Goal: Information Seeking & Learning: Learn about a topic

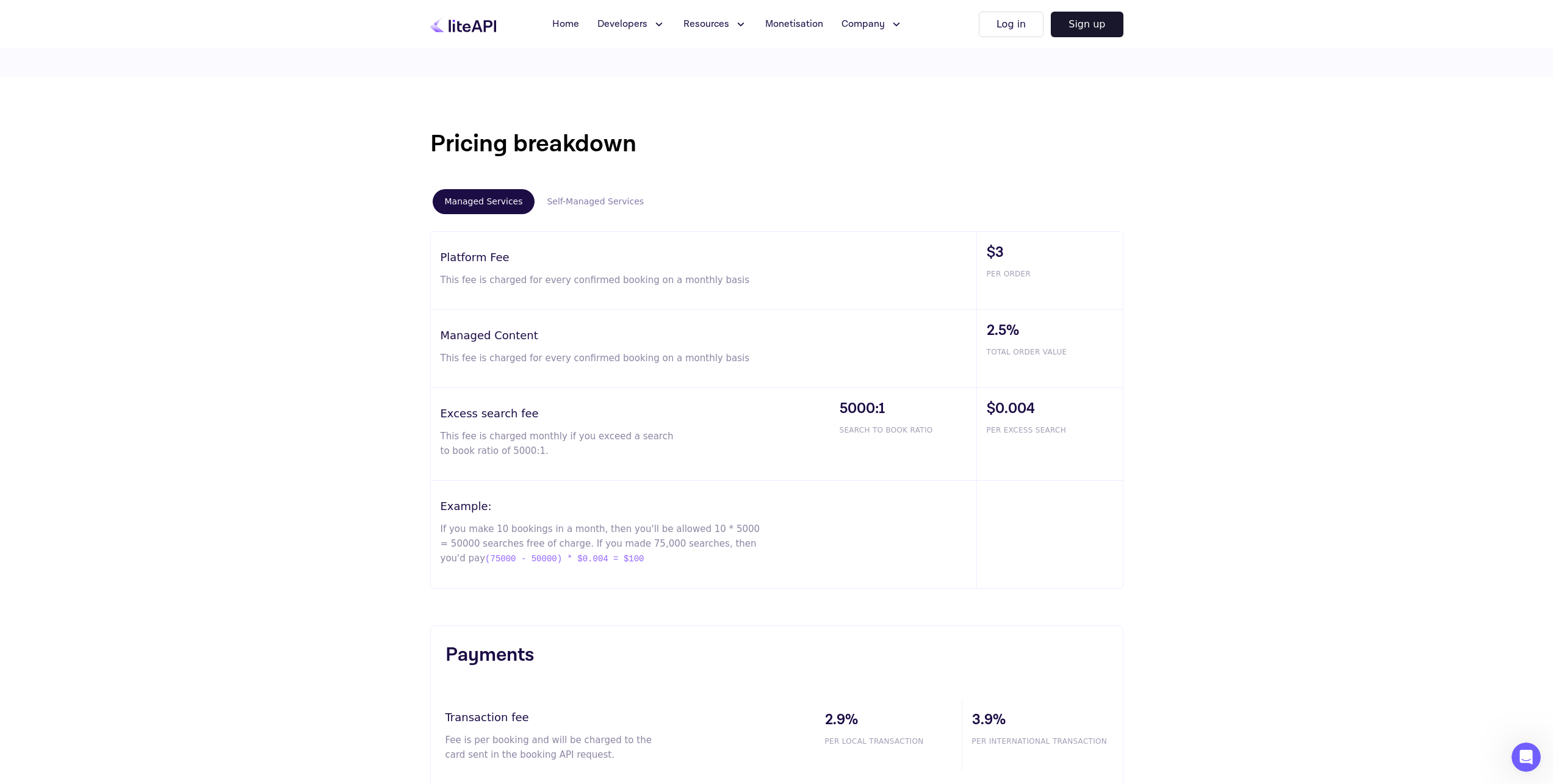
click at [1228, 432] on div "Pricing breakdown Managed Services Self-Managed Services Platform Fee This fee …" at bounding box center [776, 456] width 1553 height 759
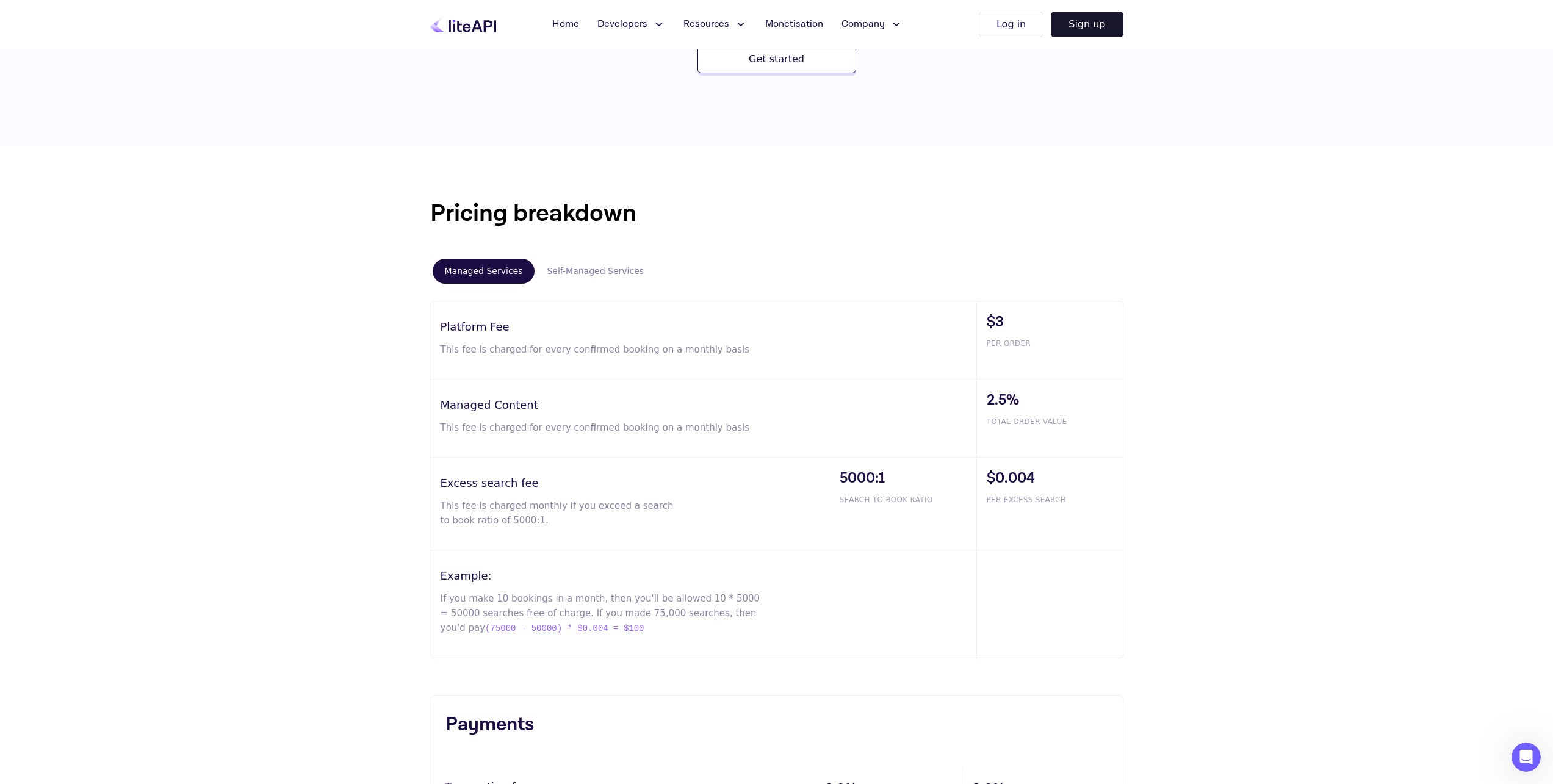
scroll to position [537, 0]
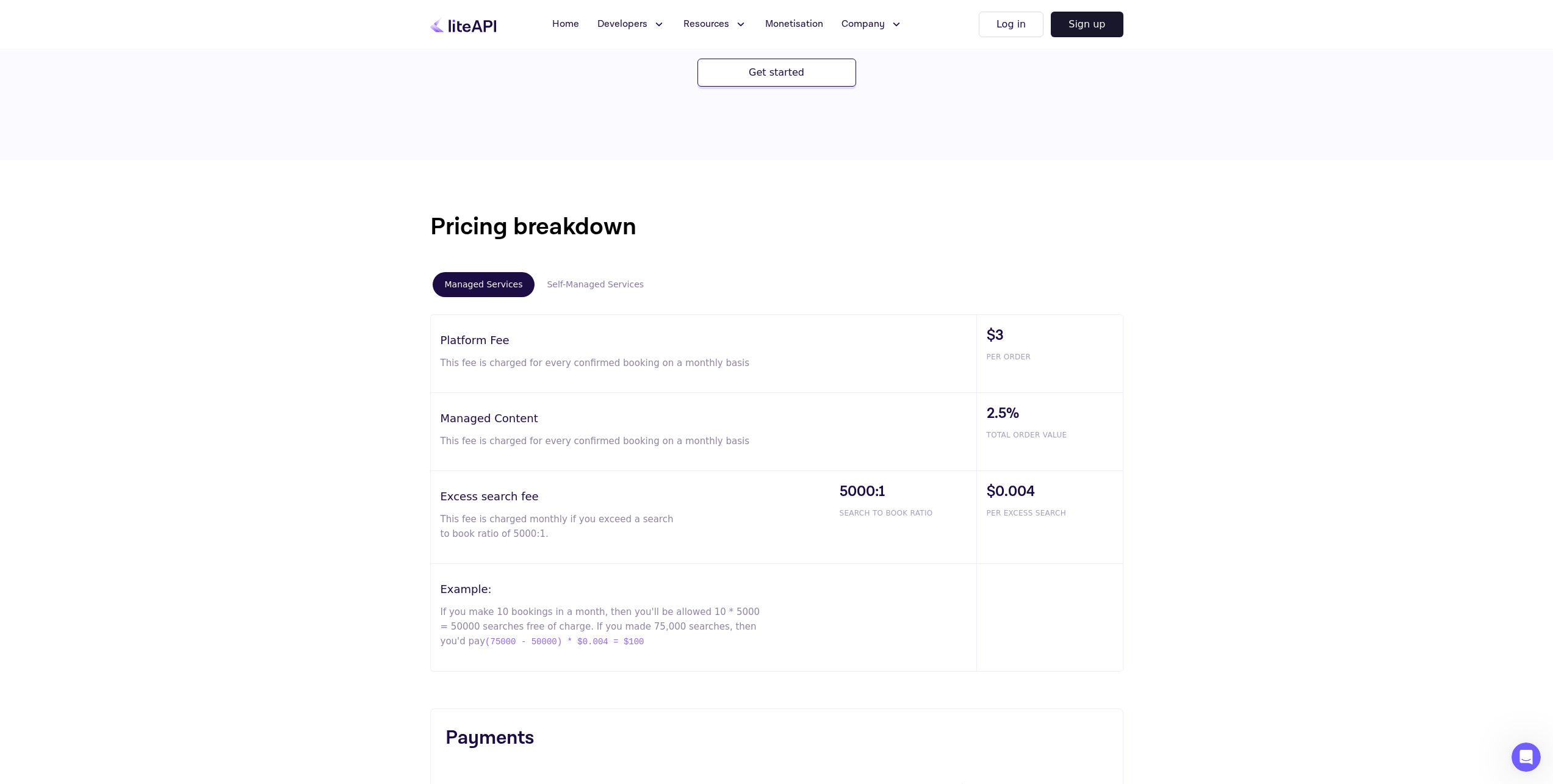
click at [587, 293] on button "Self-Managed Services" at bounding box center [595, 285] width 121 height 25
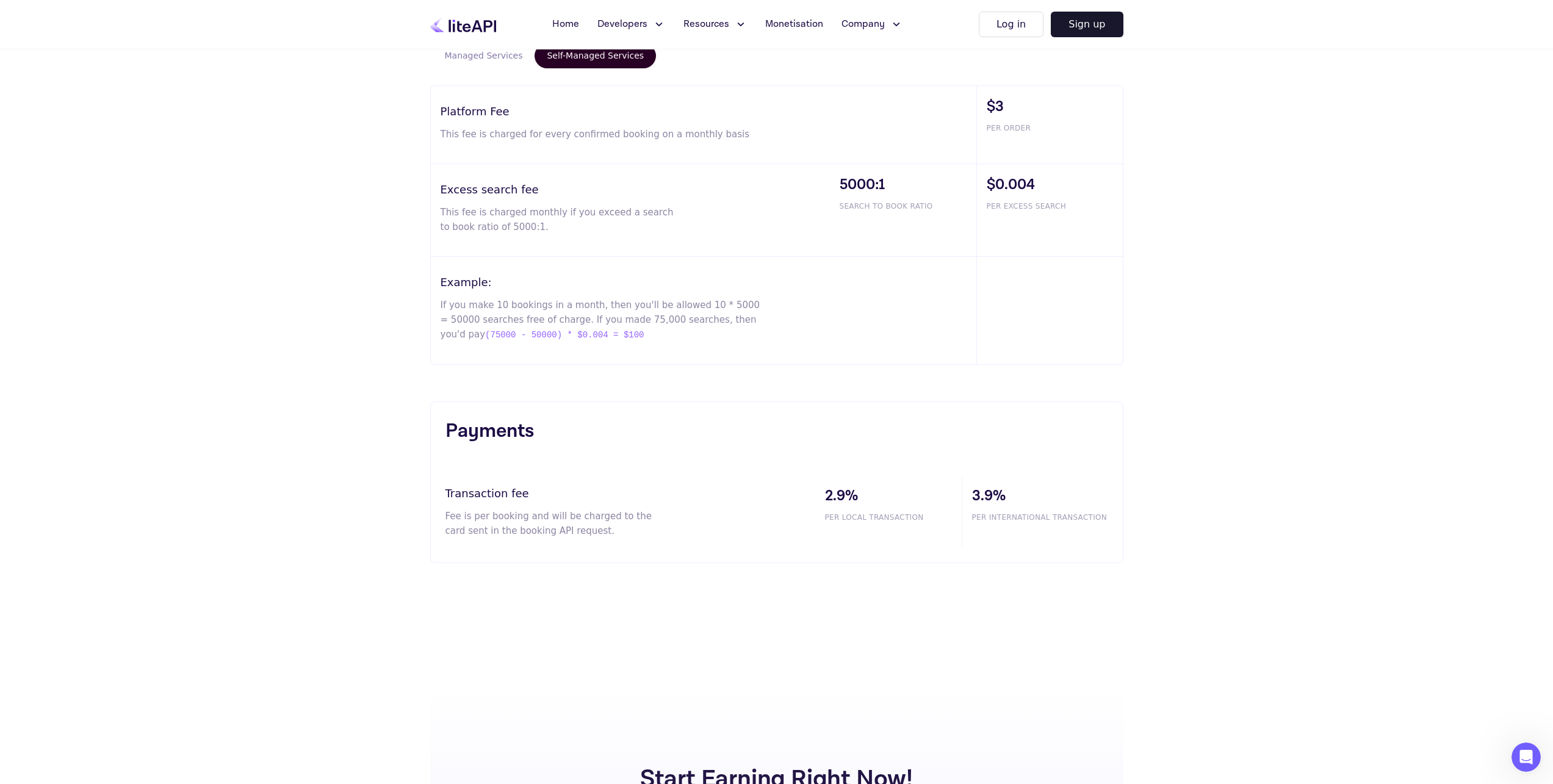
scroll to position [712, 0]
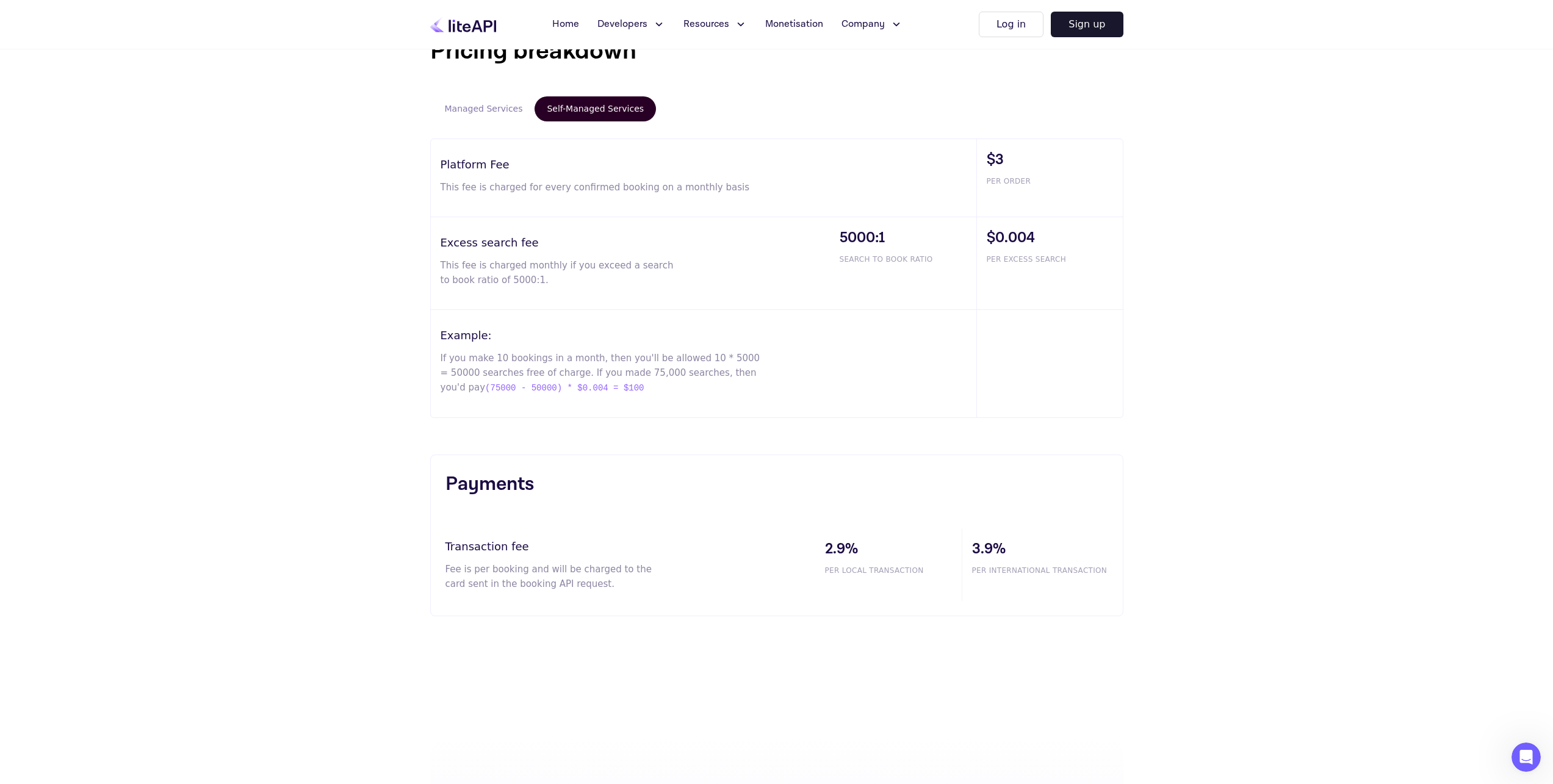
click at [469, 110] on button "Managed Services" at bounding box center [484, 109] width 102 height 25
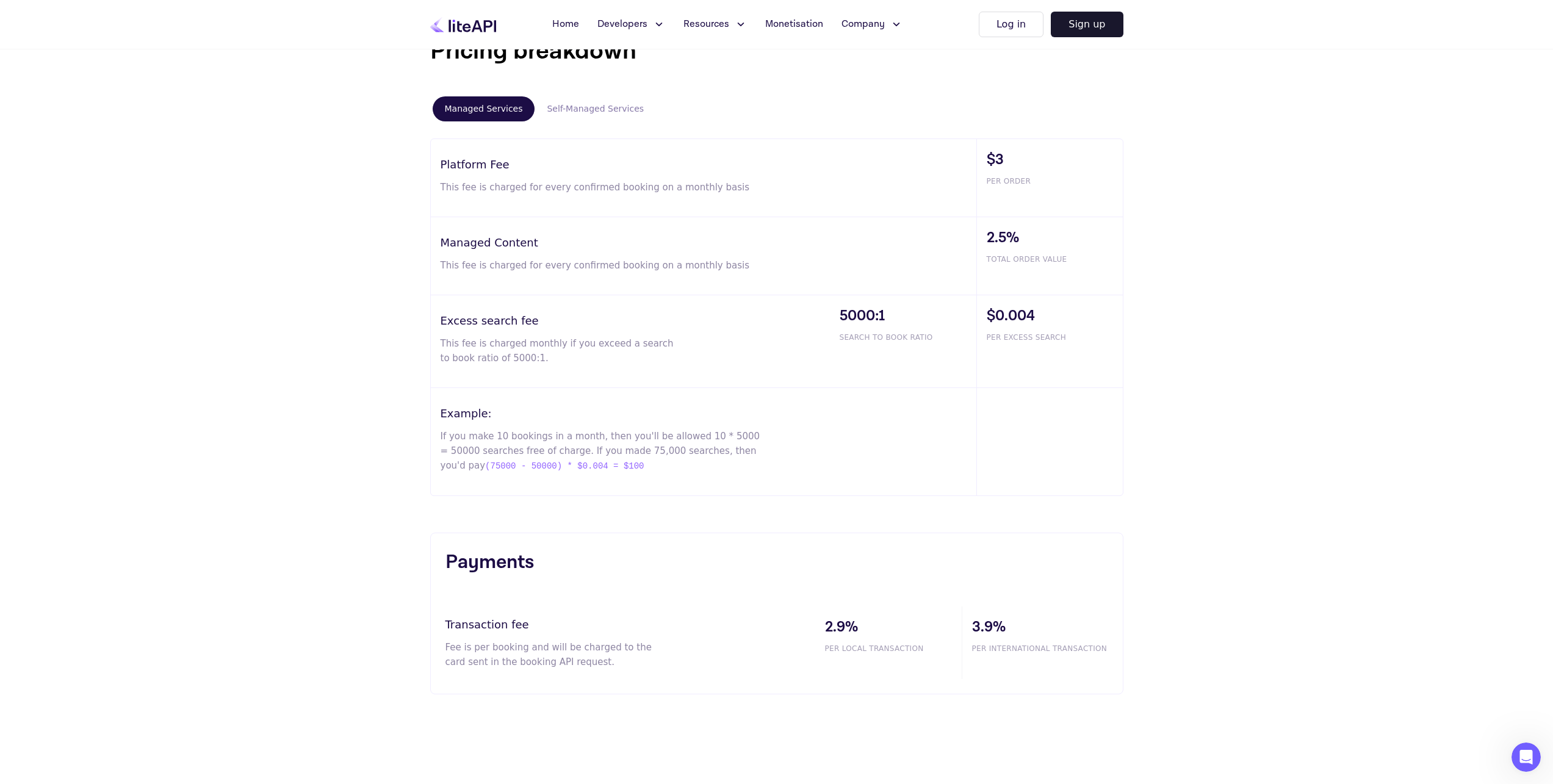
click at [595, 111] on button "Self-Managed Services" at bounding box center [595, 109] width 121 height 25
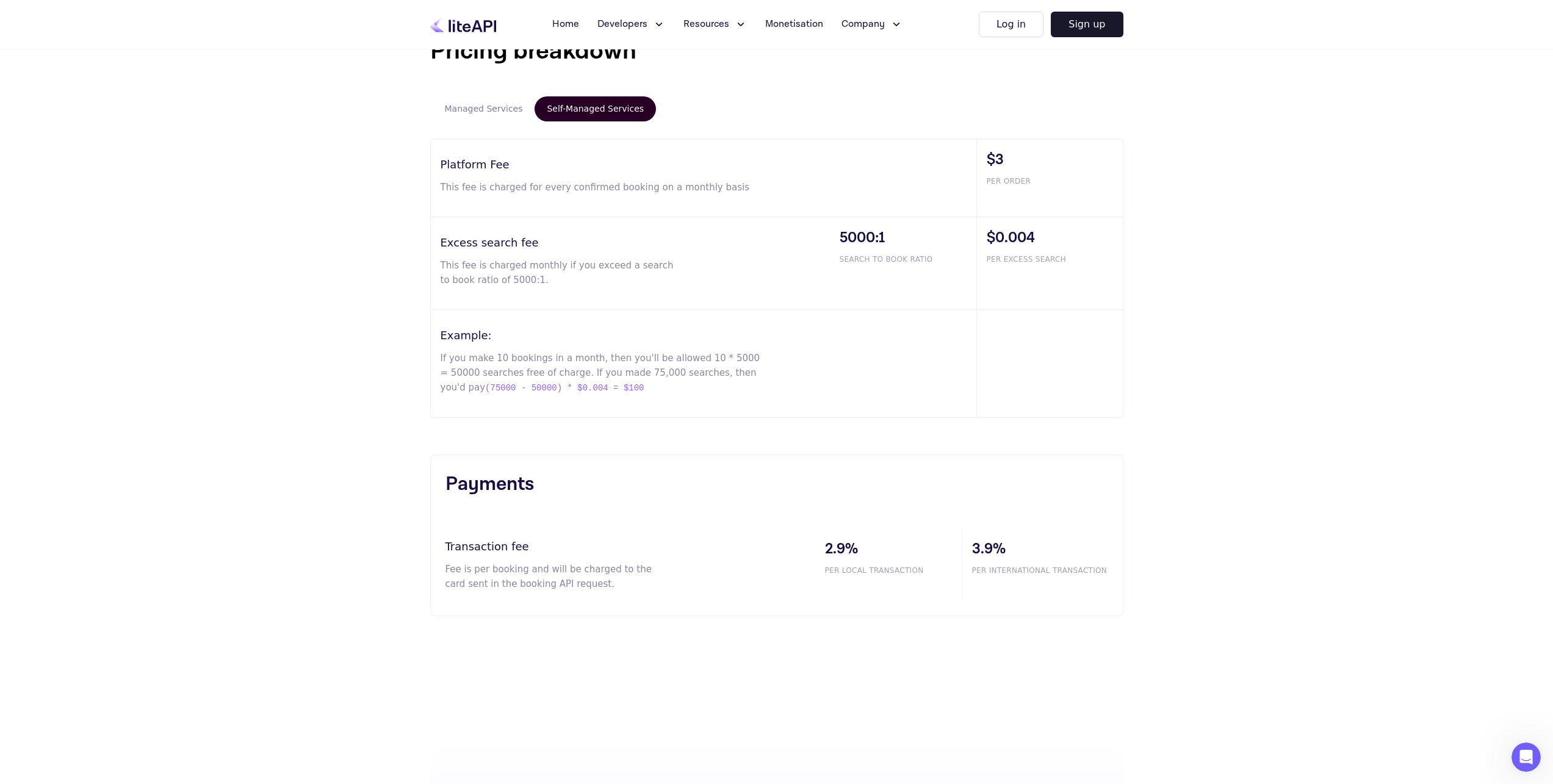
click at [497, 105] on button "Managed Services" at bounding box center [484, 109] width 102 height 25
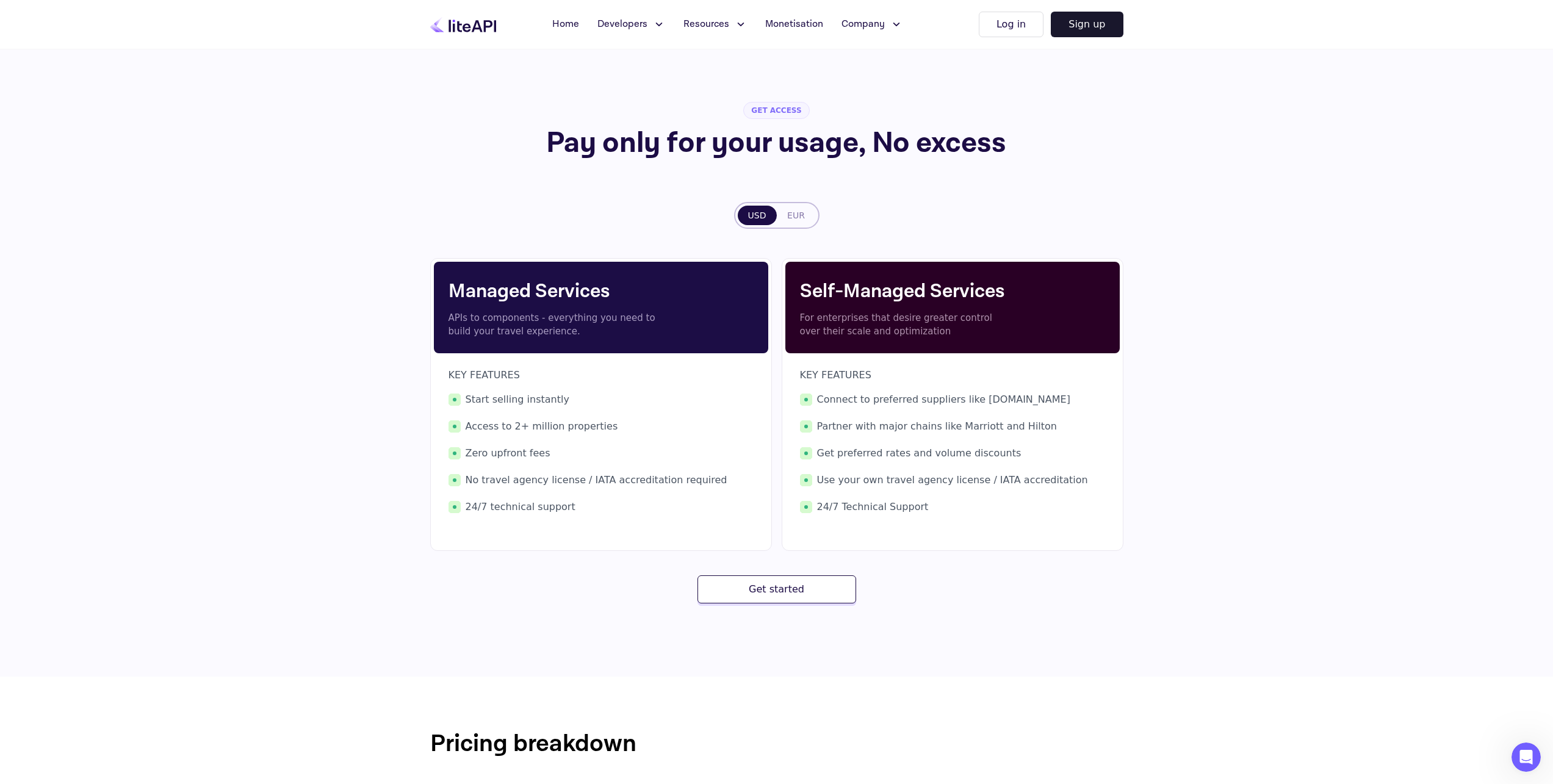
scroll to position [0, 0]
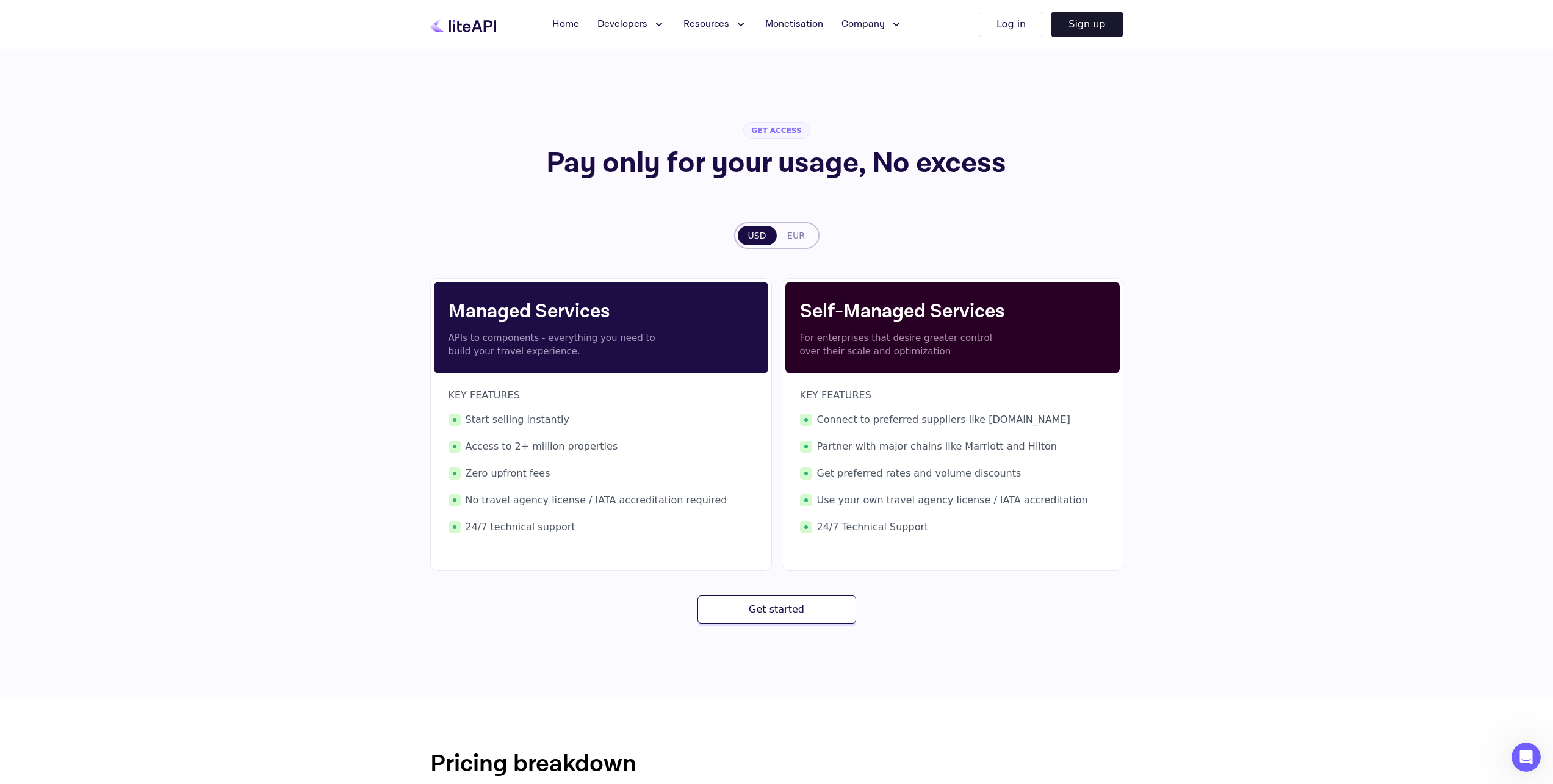
click at [796, 237] on button "EUR" at bounding box center [796, 235] width 39 height 19
click at [747, 234] on button "USD" at bounding box center [757, 235] width 39 height 19
click at [1162, 231] on section "GET ACCESS Pay only for your usage, No excess USD EUR Managed Services APIs to …" at bounding box center [776, 752] width 1553 height 1407
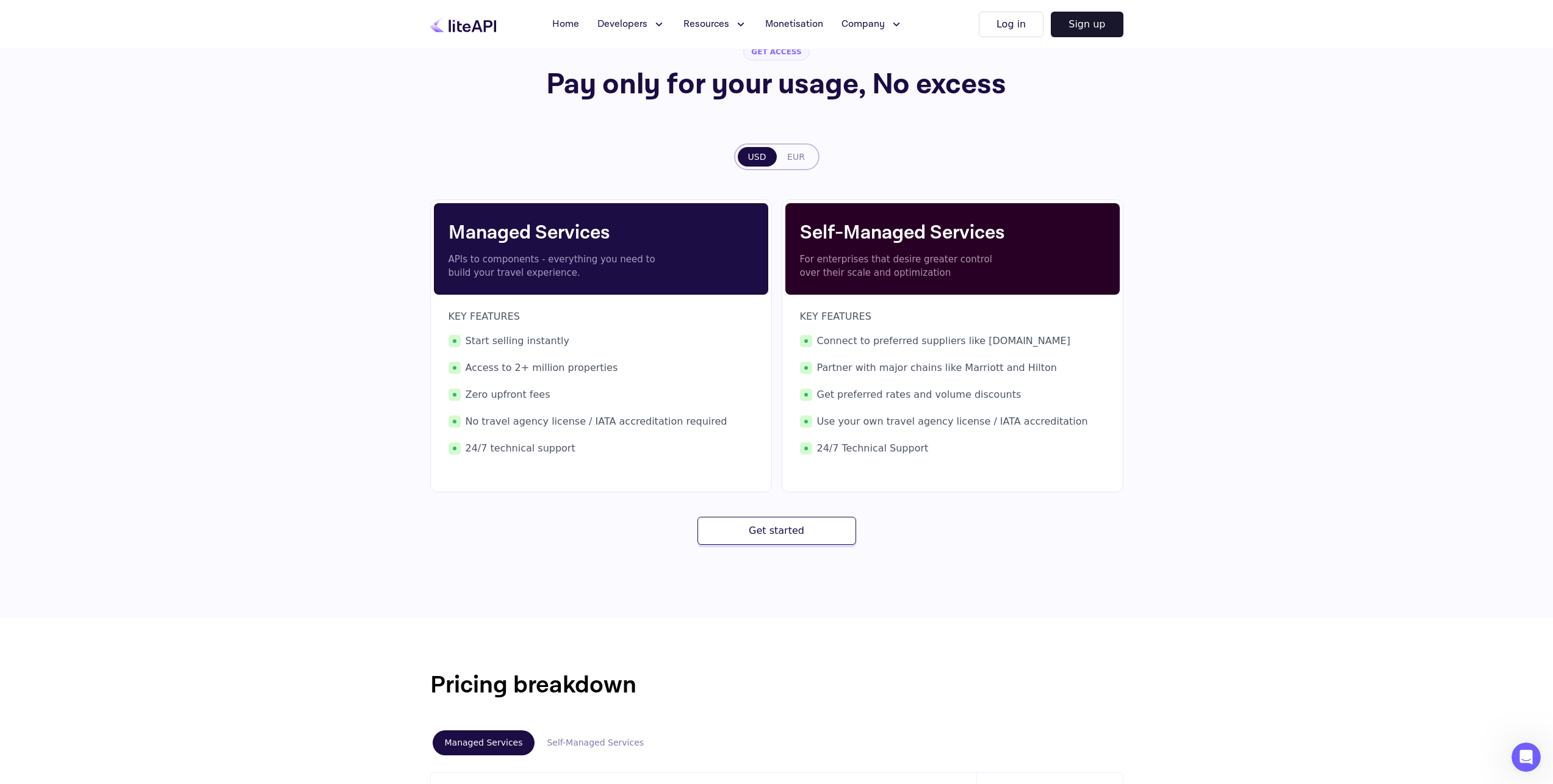
scroll to position [77, 0]
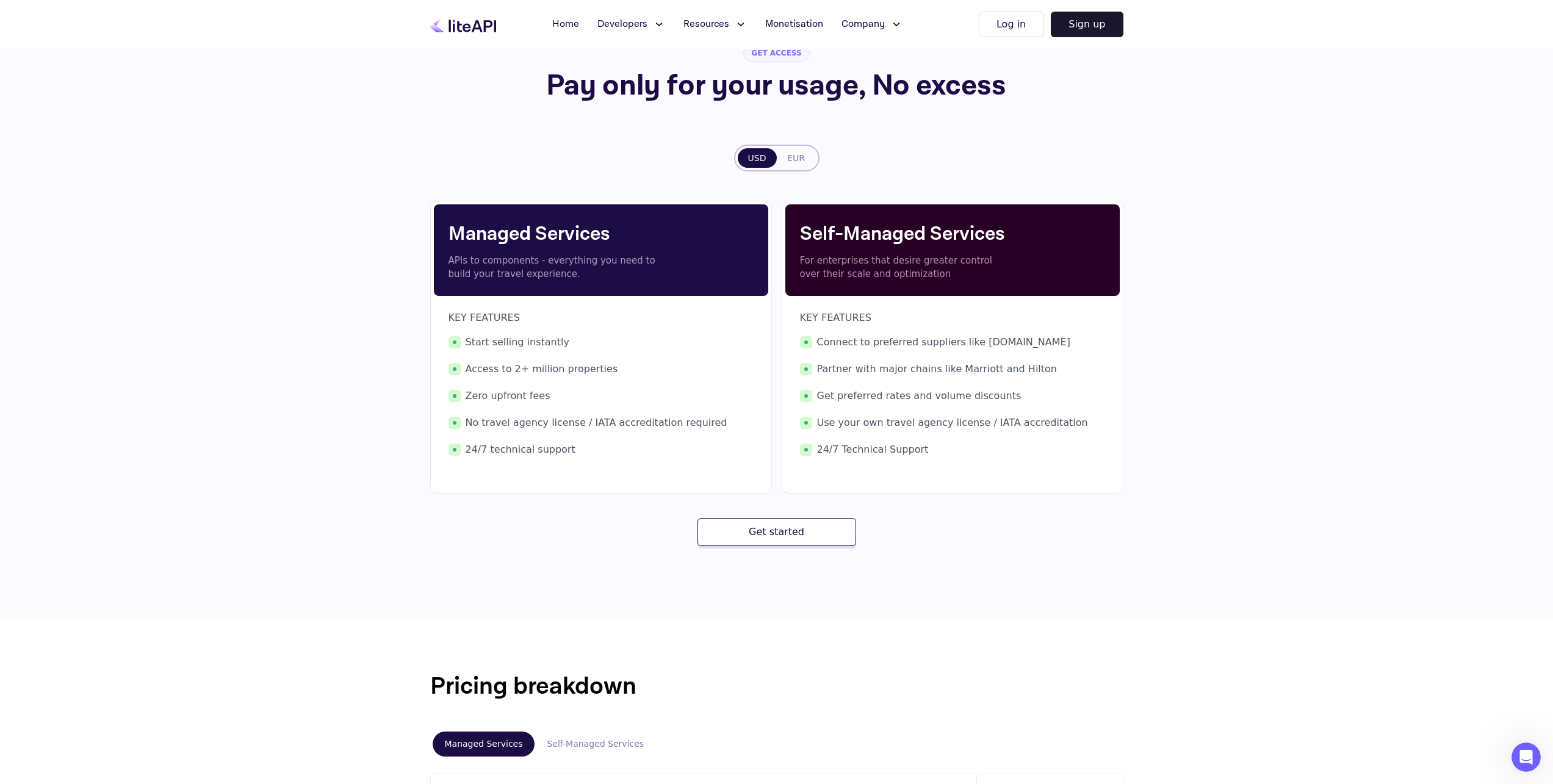
click at [1337, 289] on section "GET ACCESS Pay only for your usage, No excess USD EUR Managed Services APIs to …" at bounding box center [776, 674] width 1553 height 1407
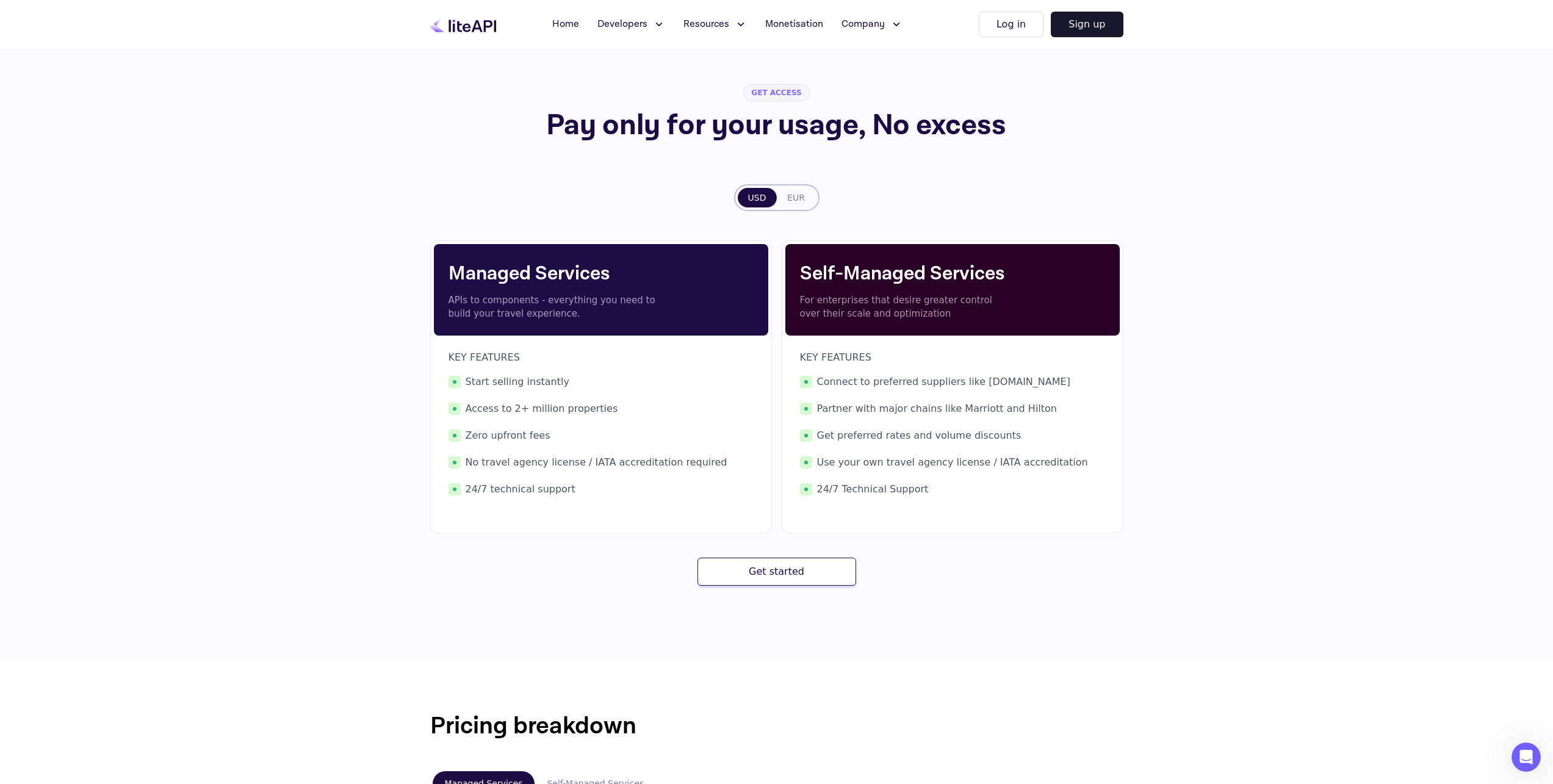
scroll to position [0, 0]
